Goal: Task Accomplishment & Management: Use online tool/utility

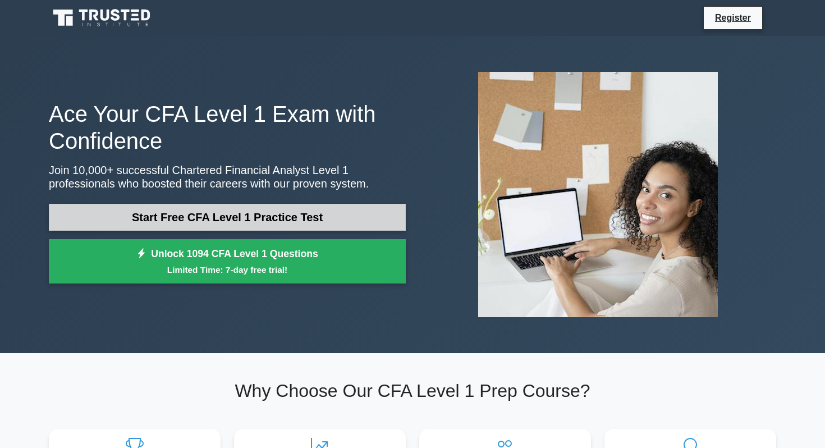
click at [138, 209] on link "Start Free CFA Level 1 Practice Test" at bounding box center [227, 217] width 357 height 27
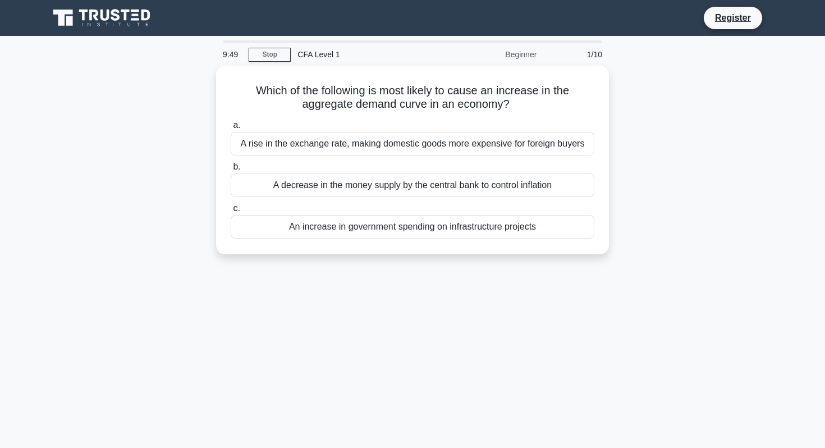
click at [592, 53] on div "1/10" at bounding box center [576, 54] width 66 height 22
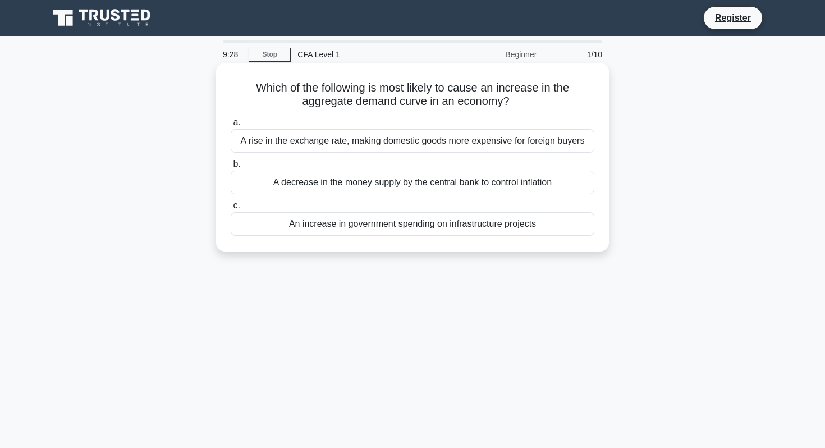
click at [318, 178] on div "A decrease in the money supply by the central bank to control inflation" at bounding box center [413, 183] width 364 height 24
click at [231, 168] on input "b. A decrease in the money supply by the central bank to control inflation" at bounding box center [231, 164] width 0 height 7
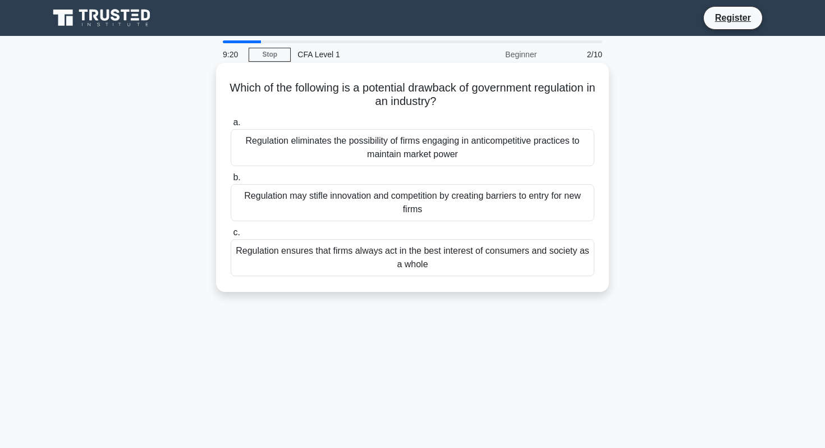
click at [345, 161] on div "Regulation eliminates the possibility of firms engaging in anticompetitive prac…" at bounding box center [413, 147] width 364 height 37
click at [231, 126] on input "a. Regulation eliminates the possibility of firms engaging in anticompetitive p…" at bounding box center [231, 122] width 0 height 7
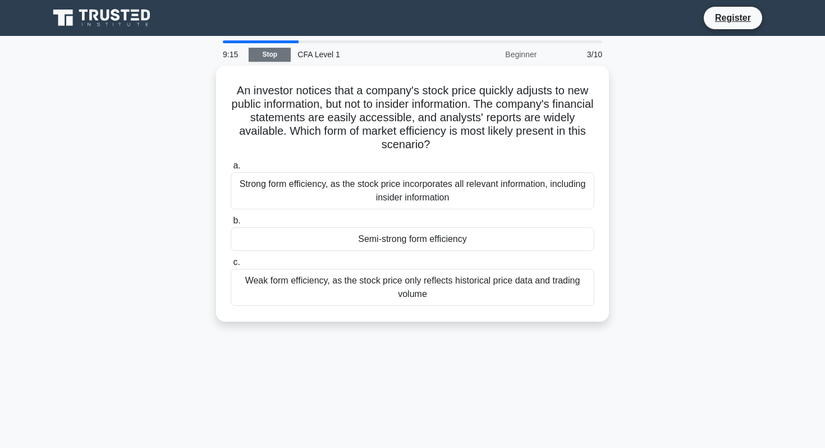
click at [272, 57] on link "Stop" at bounding box center [270, 55] width 42 height 14
